Goal: Information Seeking & Learning: Learn about a topic

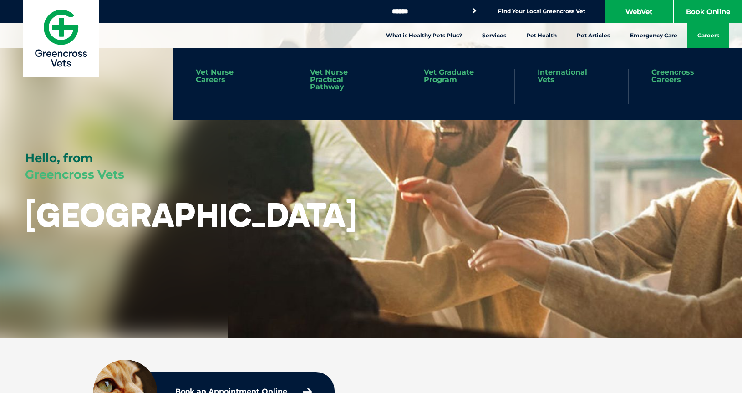
click at [707, 34] on link "Careers" at bounding box center [708, 35] width 42 height 25
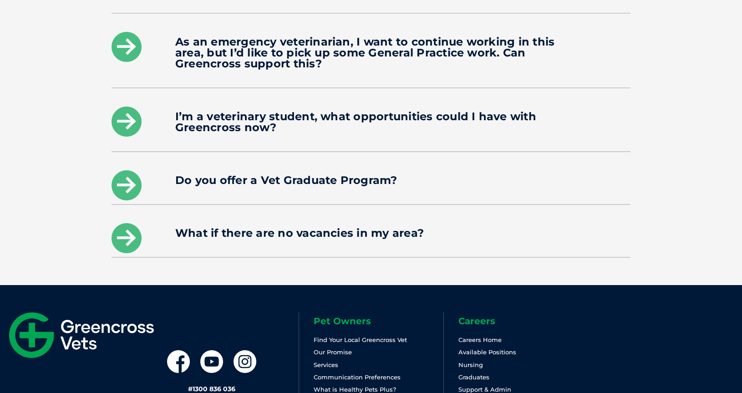
scroll to position [1451, 0]
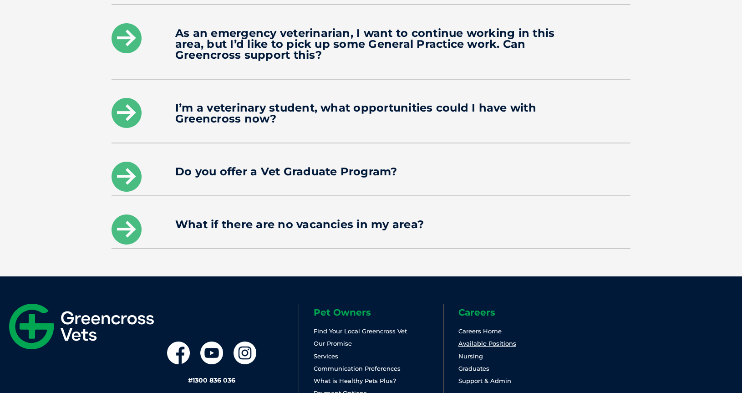
click at [477, 340] on link "Available Positions" at bounding box center [487, 343] width 58 height 7
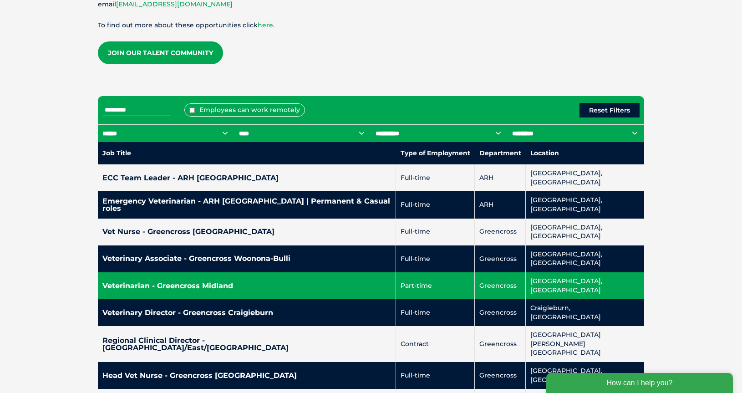
scroll to position [344, 0]
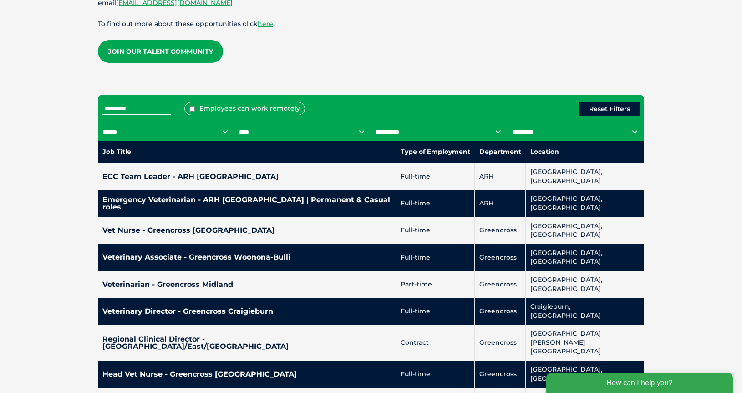
click at [171, 107] on input "text" at bounding box center [136, 109] width 68 height 12
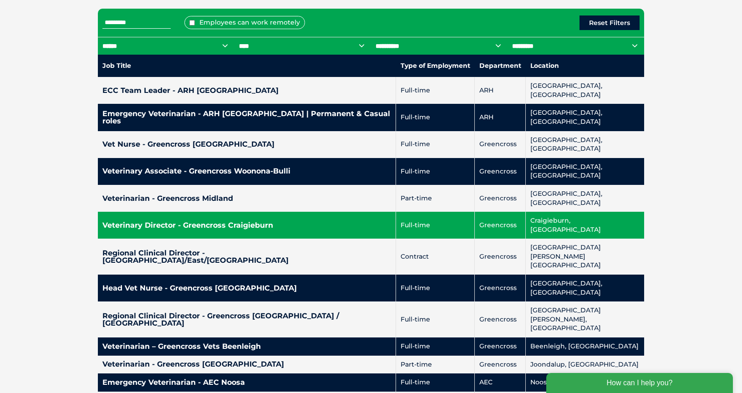
scroll to position [430, 0]
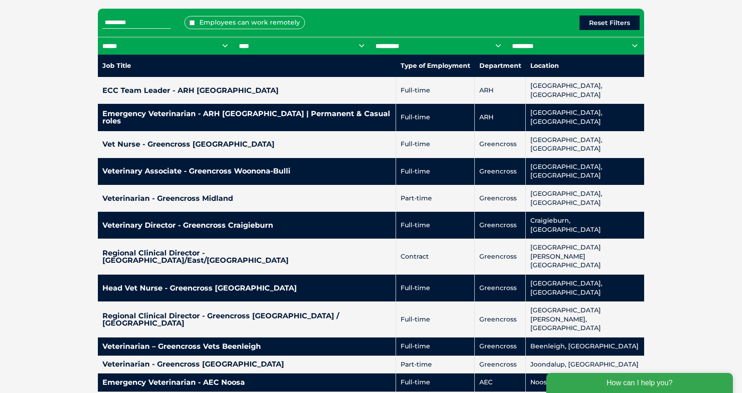
select select "***"
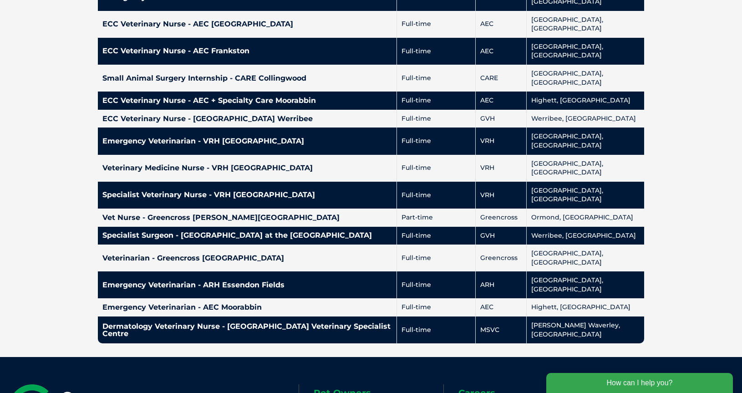
scroll to position [1766, 0]
